Goal: Task Accomplishment & Management: Use online tool/utility

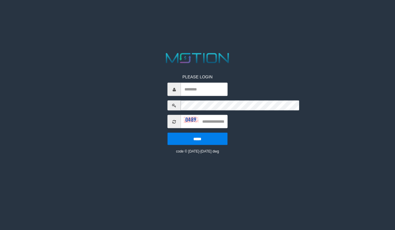
type input "******"
click at [111, 15] on html "PLEASE LOGIN ****** ***** code © [DATE]-[DATE] dwg" at bounding box center [197, 7] width 395 height 15
